Goal: Complete application form

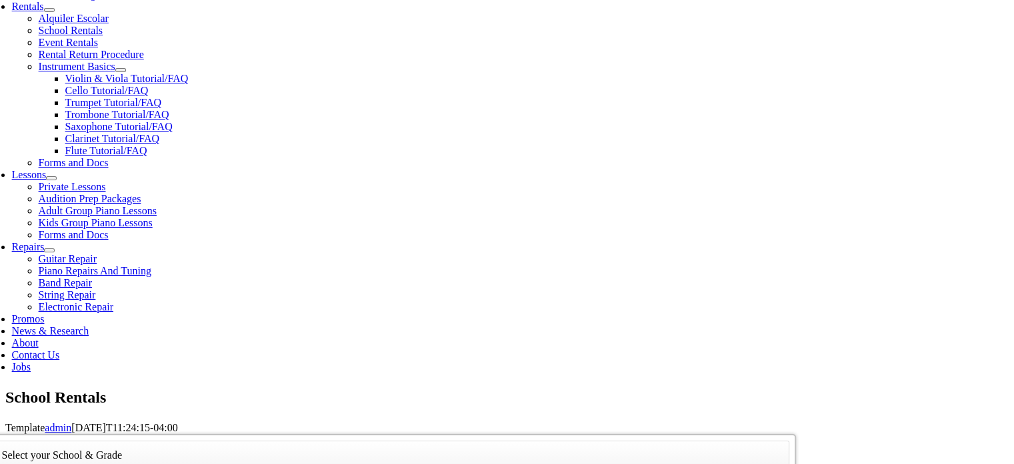
scroll to position [483, 0]
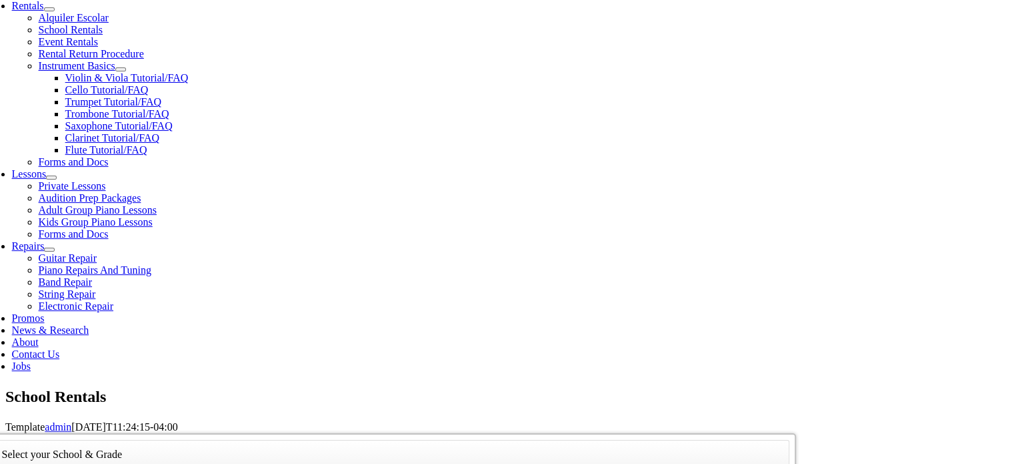
type input "poco"
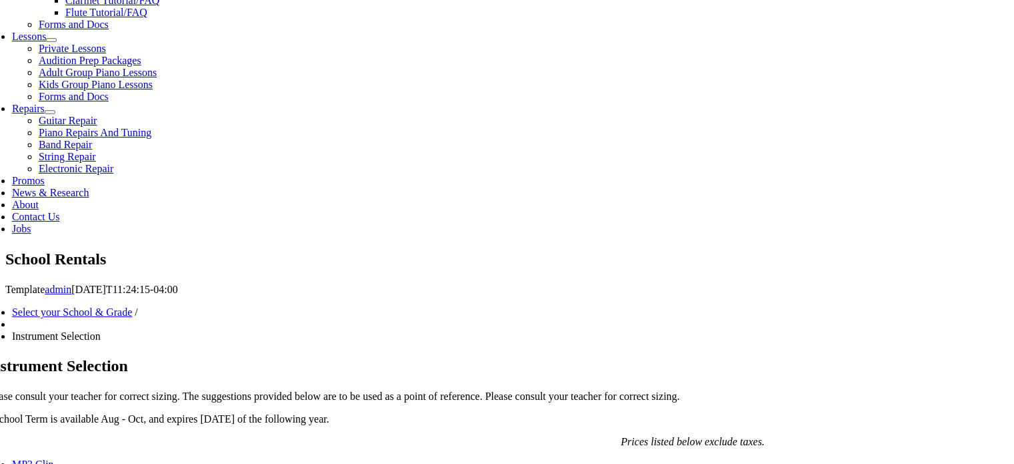
scroll to position [621, 0]
